Goal: Task Accomplishment & Management: Use online tool/utility

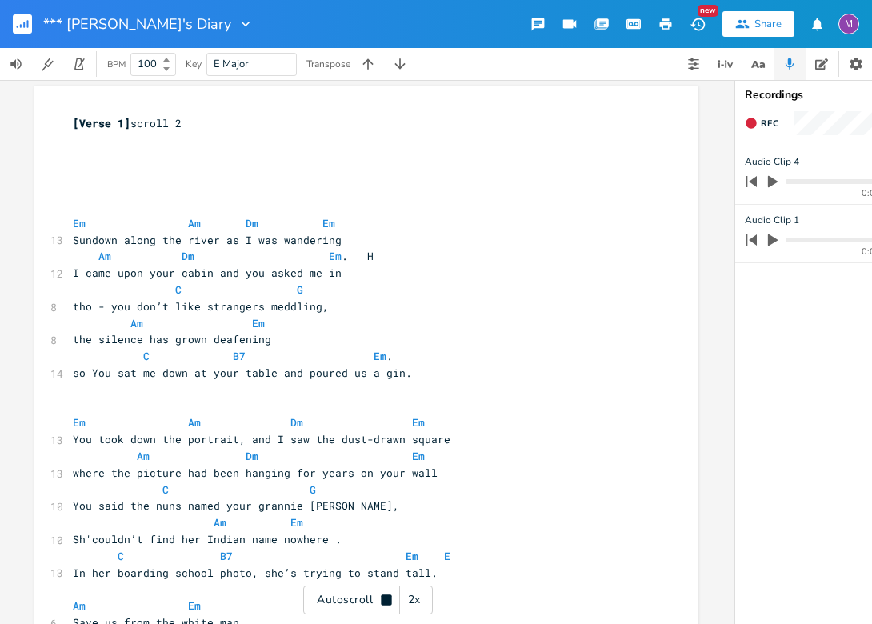
click at [23, 39] on button "button" at bounding box center [29, 24] width 32 height 38
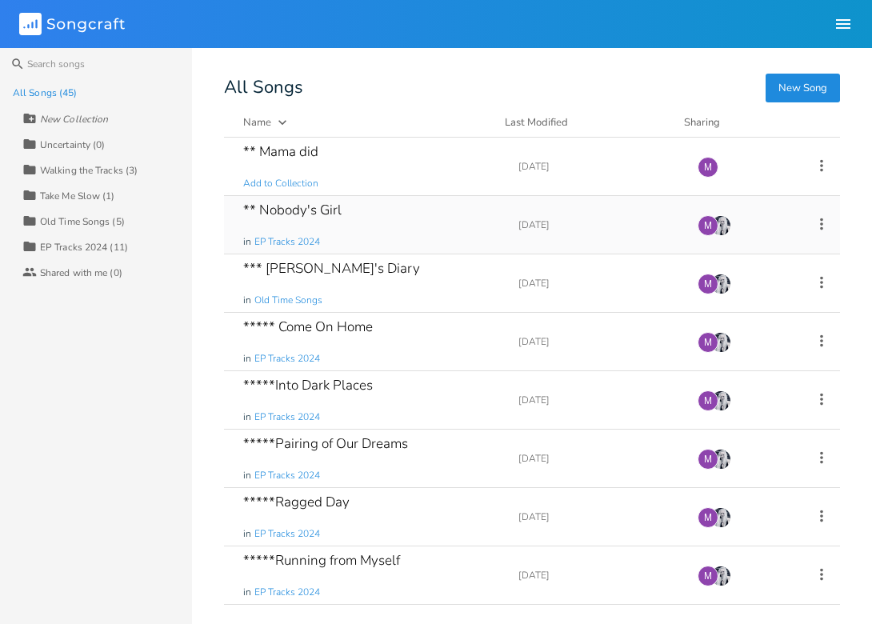
click at [294, 211] on div "** Nobody's Girl" at bounding box center [292, 210] width 98 height 14
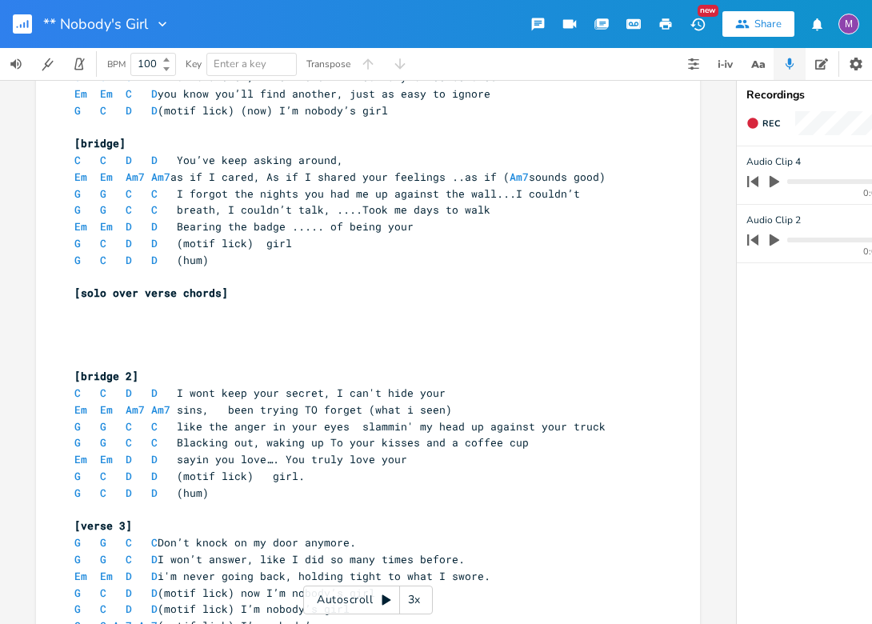
scroll to position [299, 0]
click at [29, 19] on rect "button" at bounding box center [22, 23] width 19 height 19
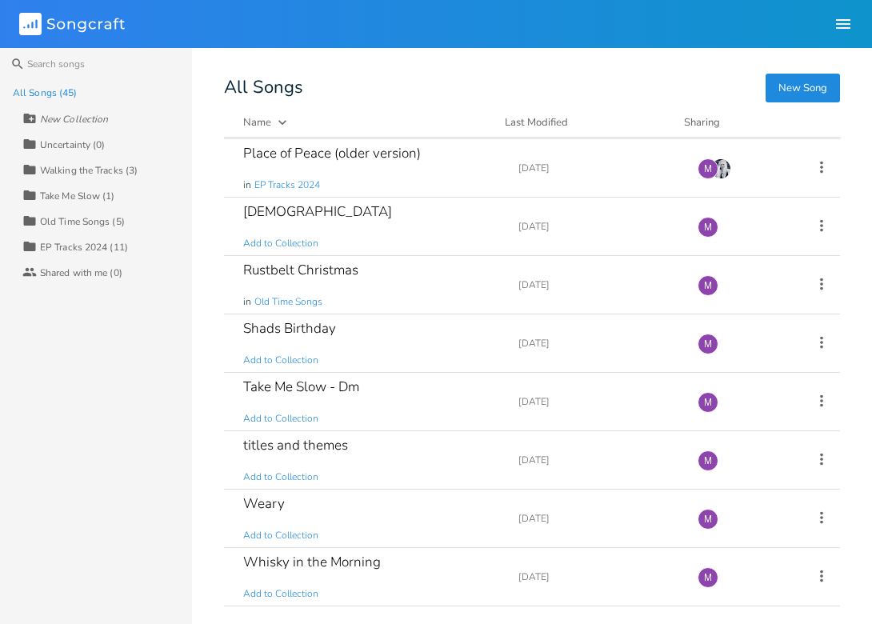
scroll to position [2139, 0]
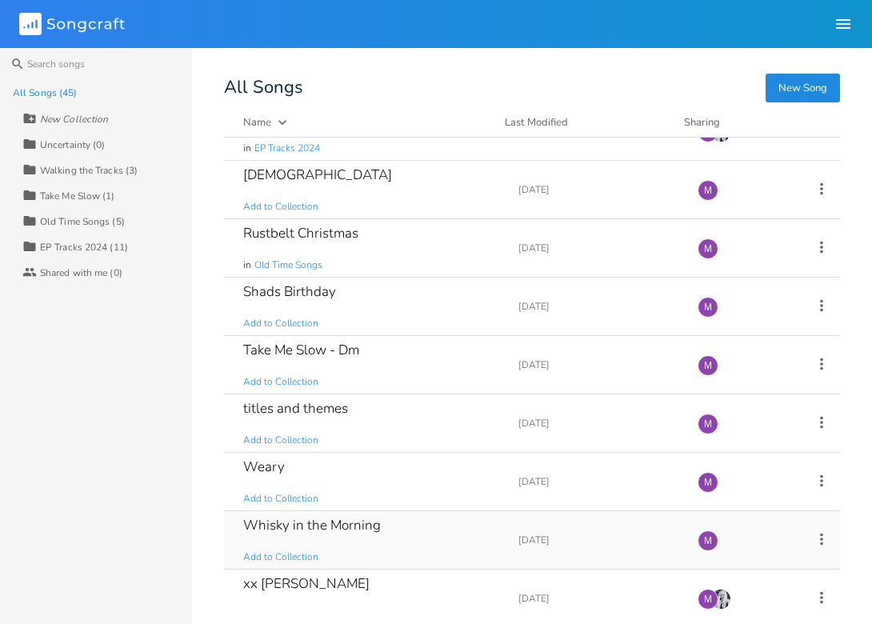
click at [471, 511] on div "Whisky in the Morning Add to Collection" at bounding box center [371, 540] width 256 height 58
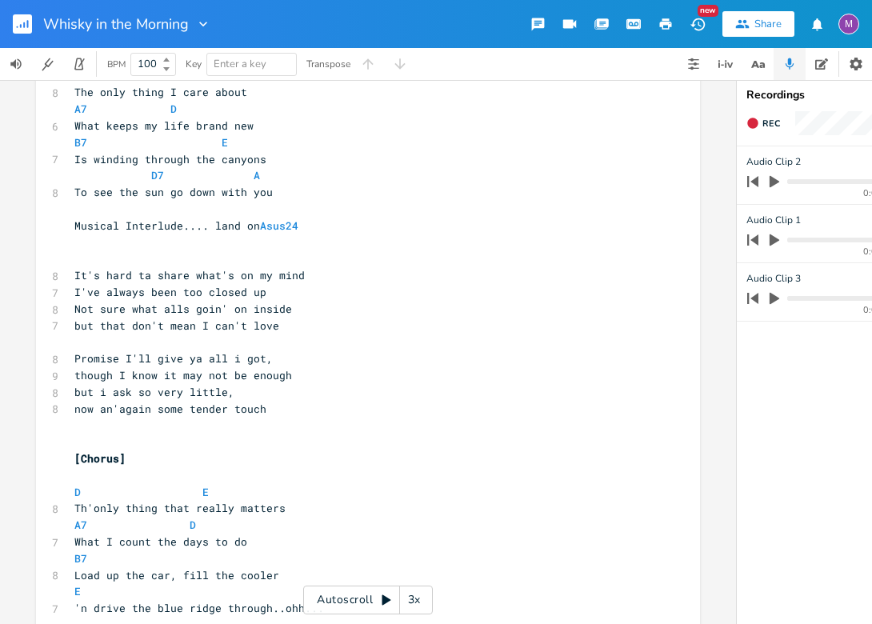
scroll to position [993, 0]
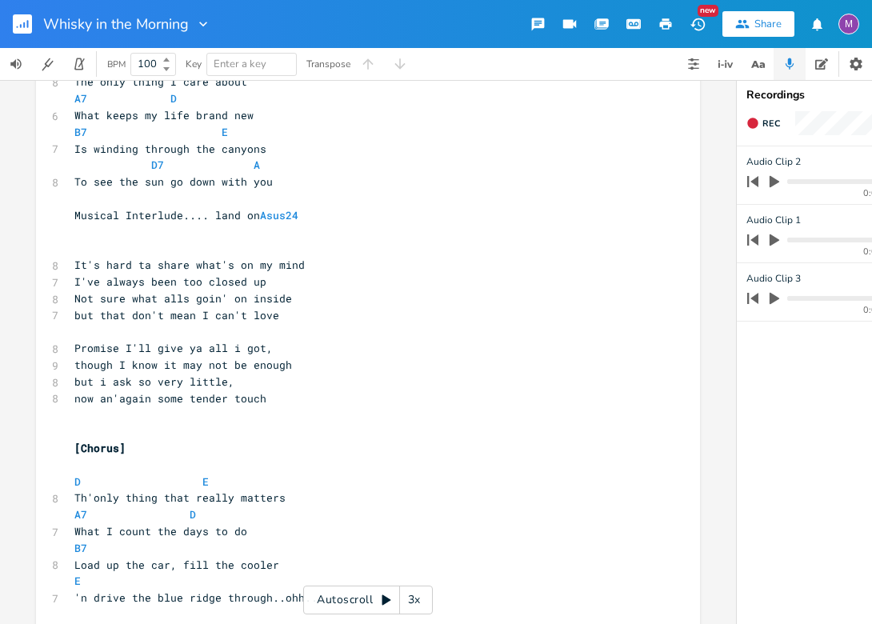
click at [220, 362] on span "though I know it may not be enough" at bounding box center [183, 365] width 218 height 14
type textarea "eva"
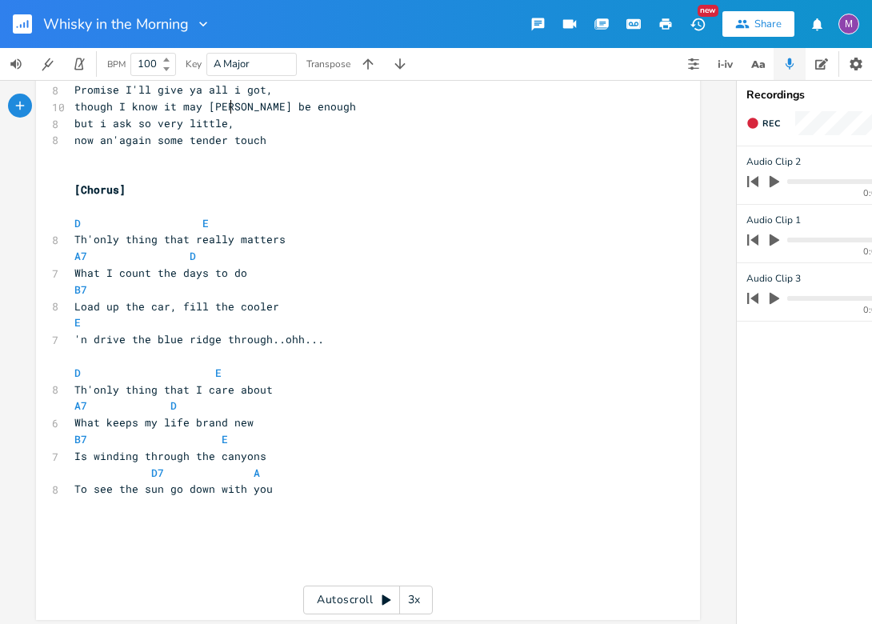
scroll to position [1266, 0]
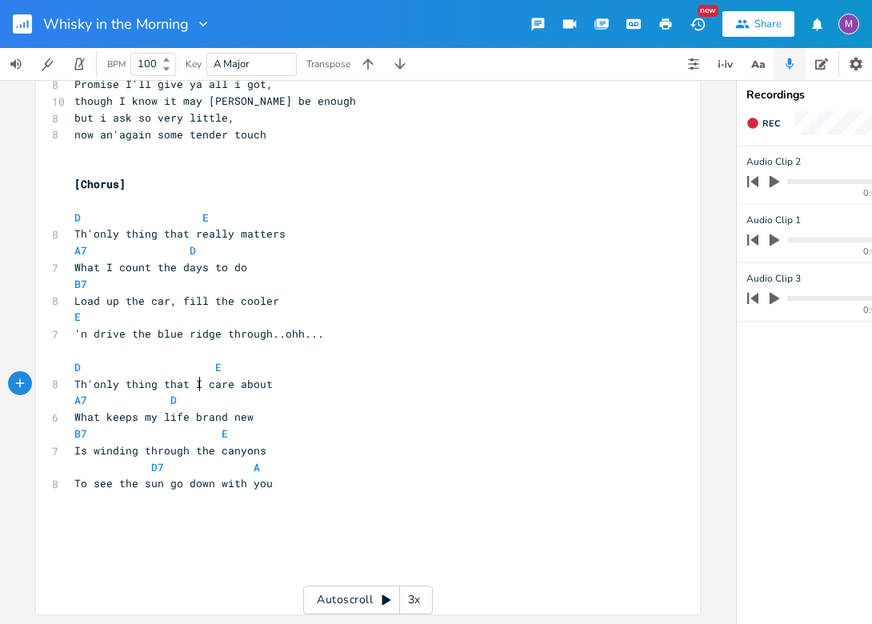
click at [197, 379] on span "Th'only thing that I care about" at bounding box center [173, 384] width 199 height 14
type textarea "reall"
click at [200, 360] on span "D E" at bounding box center [147, 367] width 147 height 14
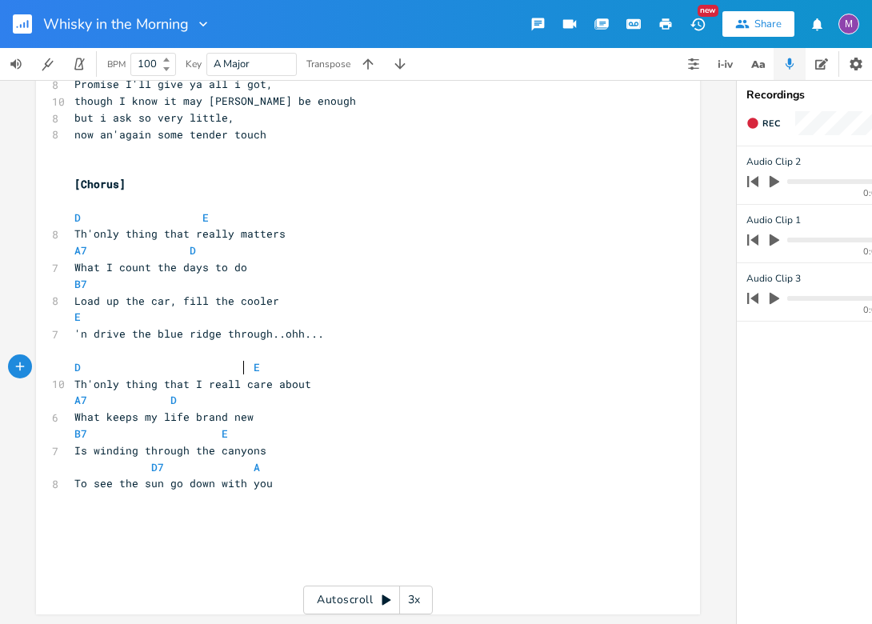
click at [231, 379] on span "Th'only thing that I reall care about" at bounding box center [192, 384] width 237 height 14
type textarea "y"
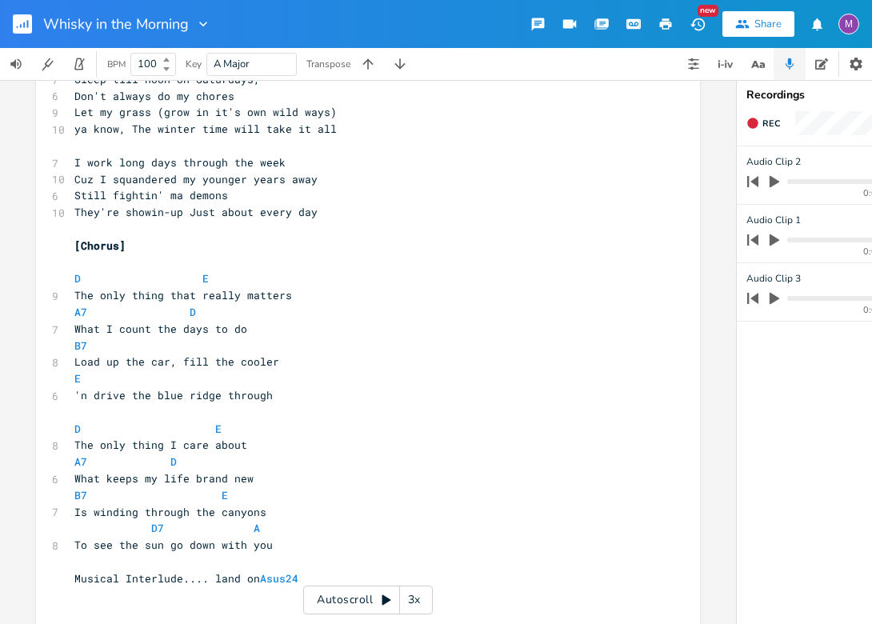
scroll to position [627, 0]
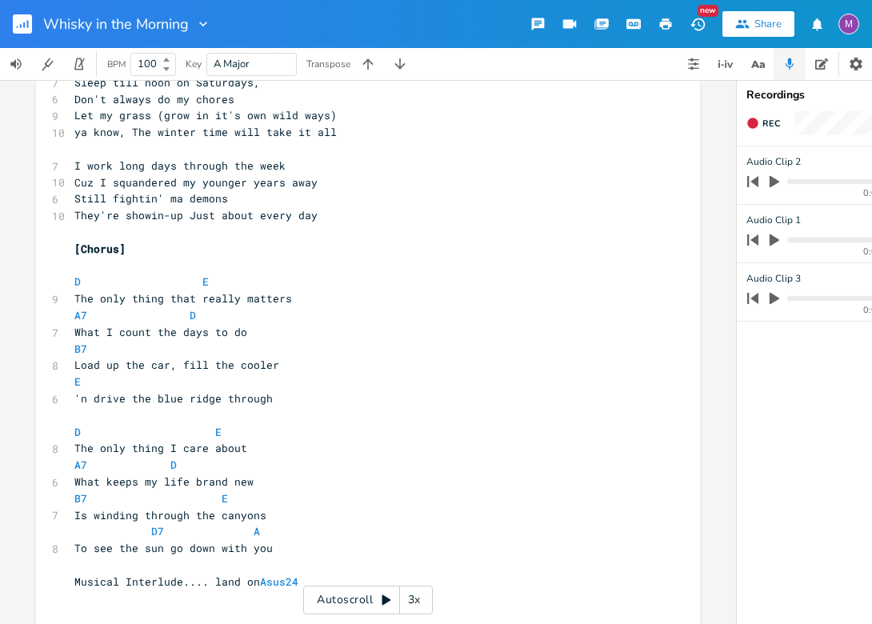
click at [174, 447] on span "The only thing I care about" at bounding box center [160, 448] width 173 height 14
type textarea "reaall"
type textarea "lly"
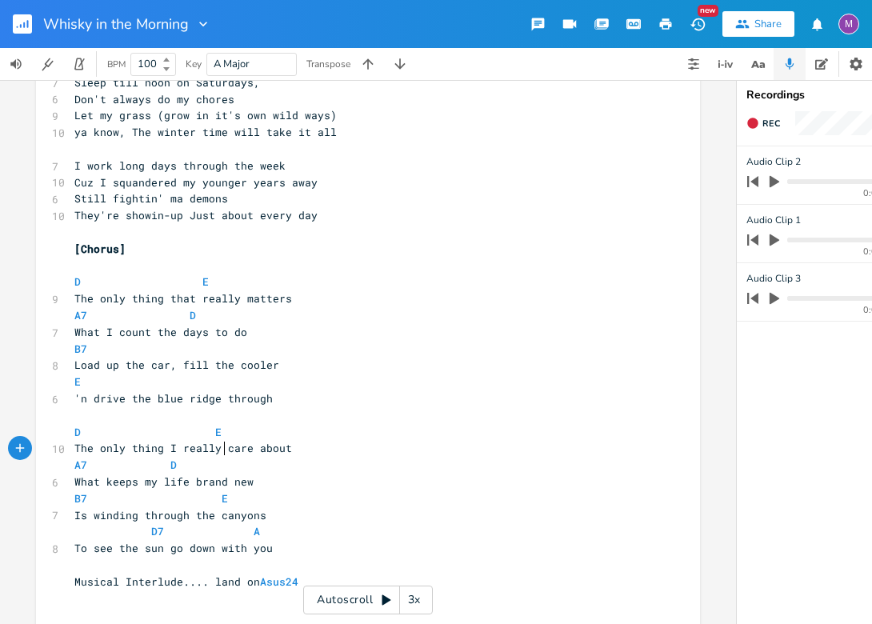
click at [184, 431] on span "D E" at bounding box center [147, 432] width 147 height 14
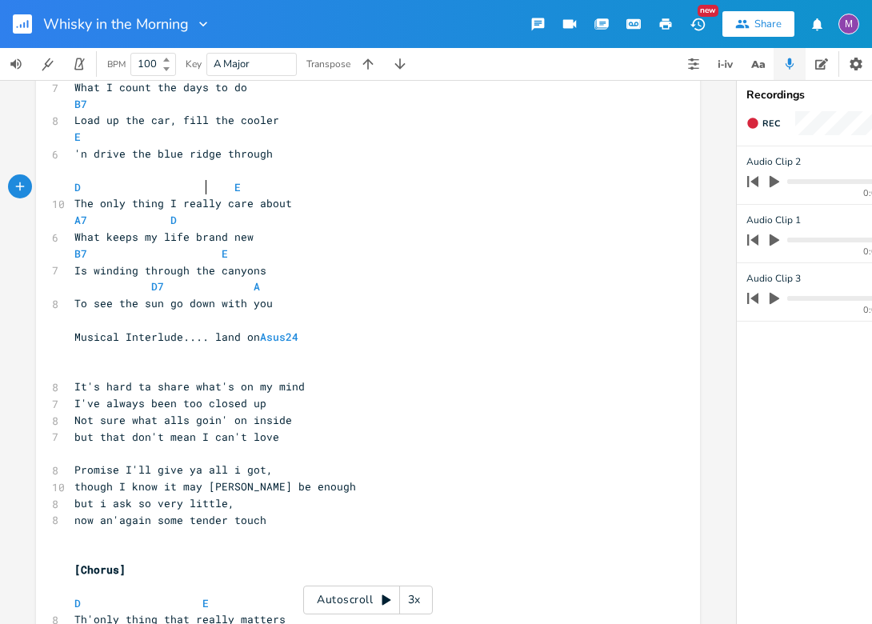
scroll to position [875, 0]
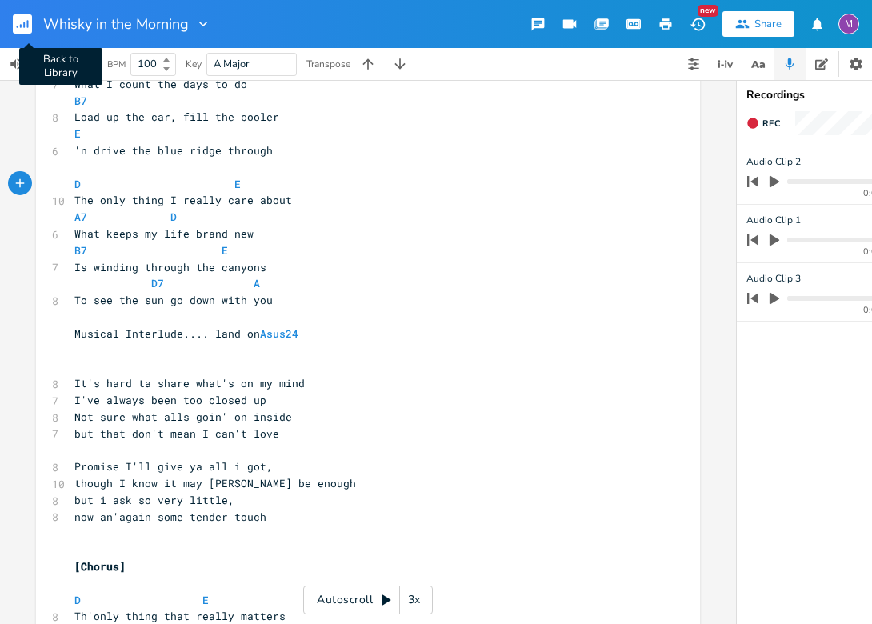
click at [21, 26] on icon "button" at bounding box center [21, 26] width 2 height 4
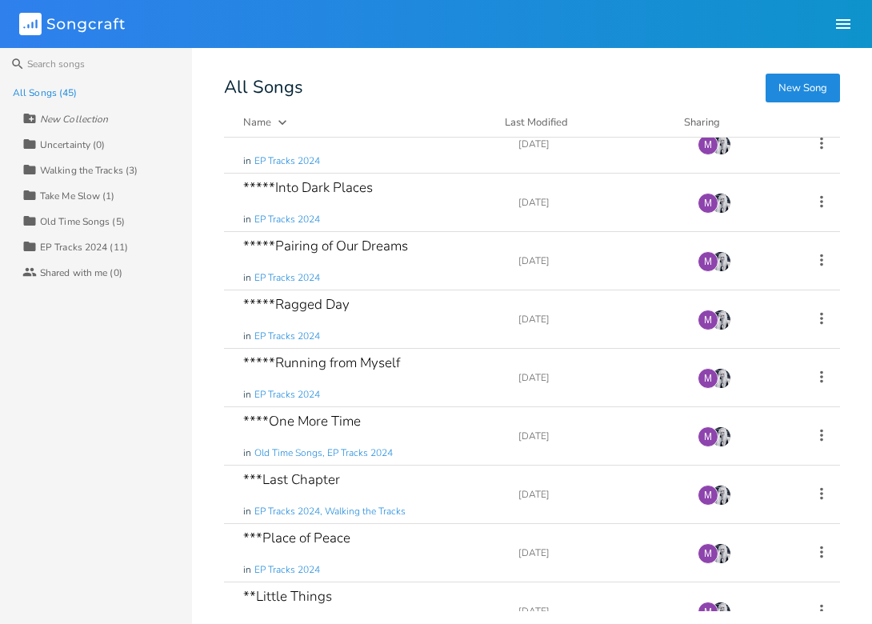
scroll to position [199, 0]
click at [373, 367] on div "*****Running from Myself" at bounding box center [321, 362] width 157 height 14
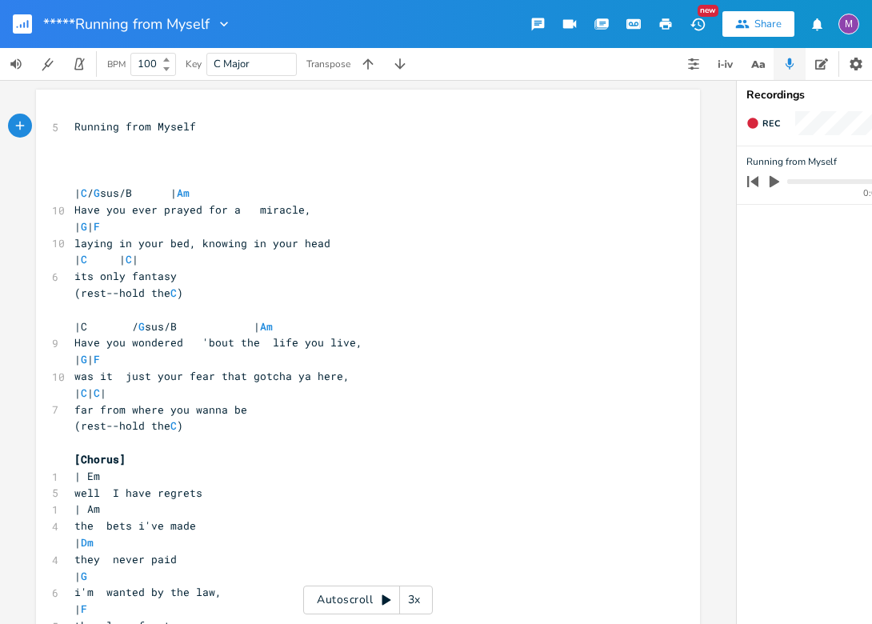
click at [406, 612] on div "3x" at bounding box center [414, 600] width 29 height 29
click at [406, 612] on div "4x" at bounding box center [414, 600] width 29 height 29
click at [406, 612] on div "5x" at bounding box center [414, 600] width 29 height 29
click at [406, 612] on div "1x" at bounding box center [414, 600] width 29 height 29
click at [395, 600] on div "Autoscroll 2x" at bounding box center [368, 600] width 130 height 29
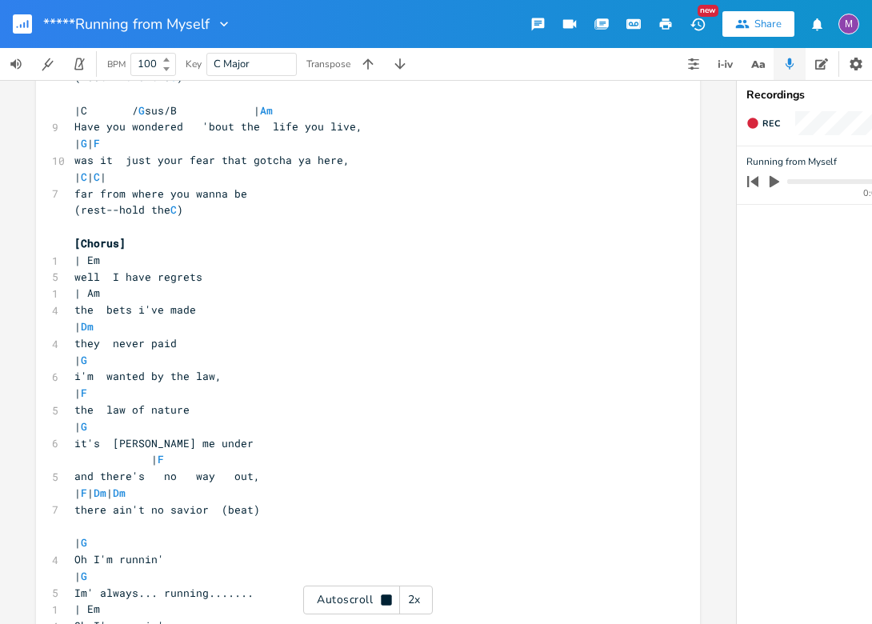
click at [417, 600] on div "2x" at bounding box center [414, 600] width 29 height 29
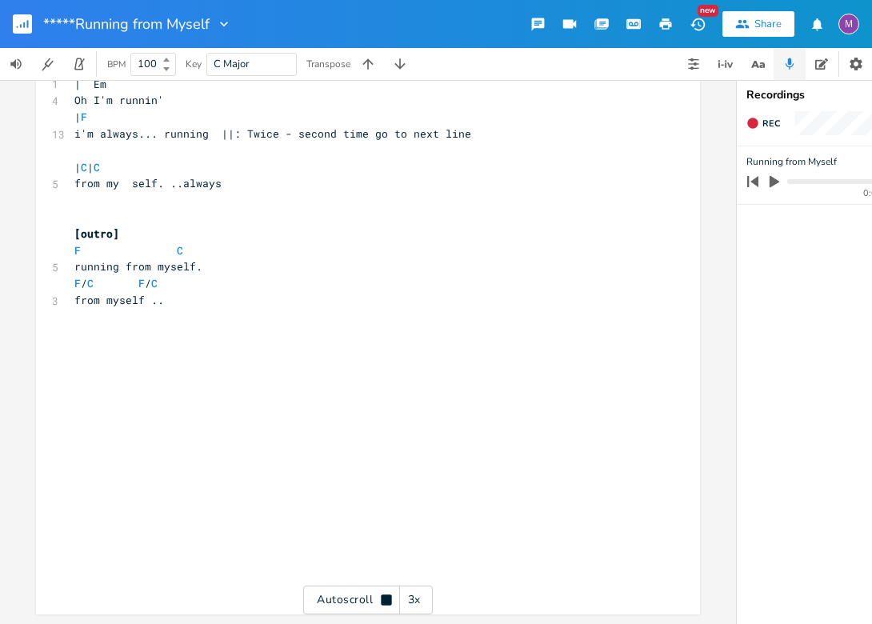
scroll to position [2948, 0]
